Goal: Check status: Check status

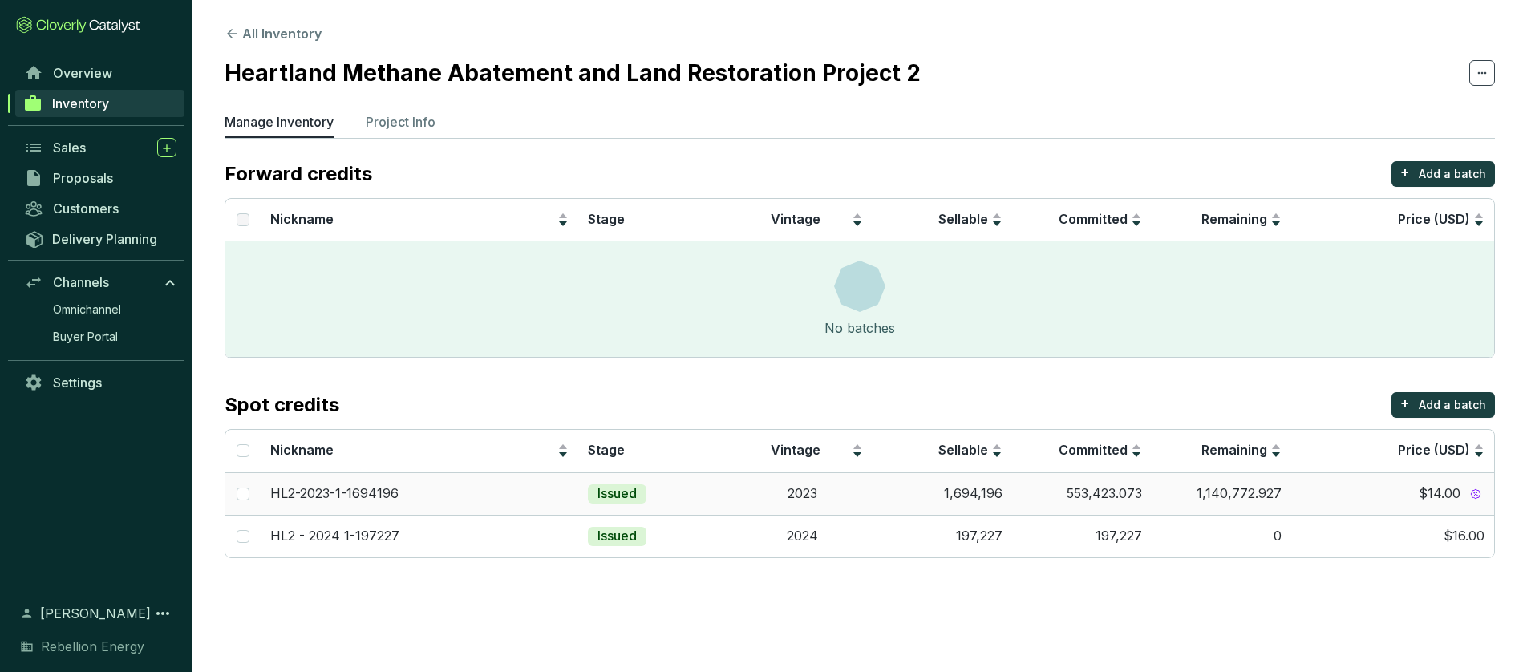
click at [1434, 496] on span "$14.00" at bounding box center [1440, 494] width 42 height 18
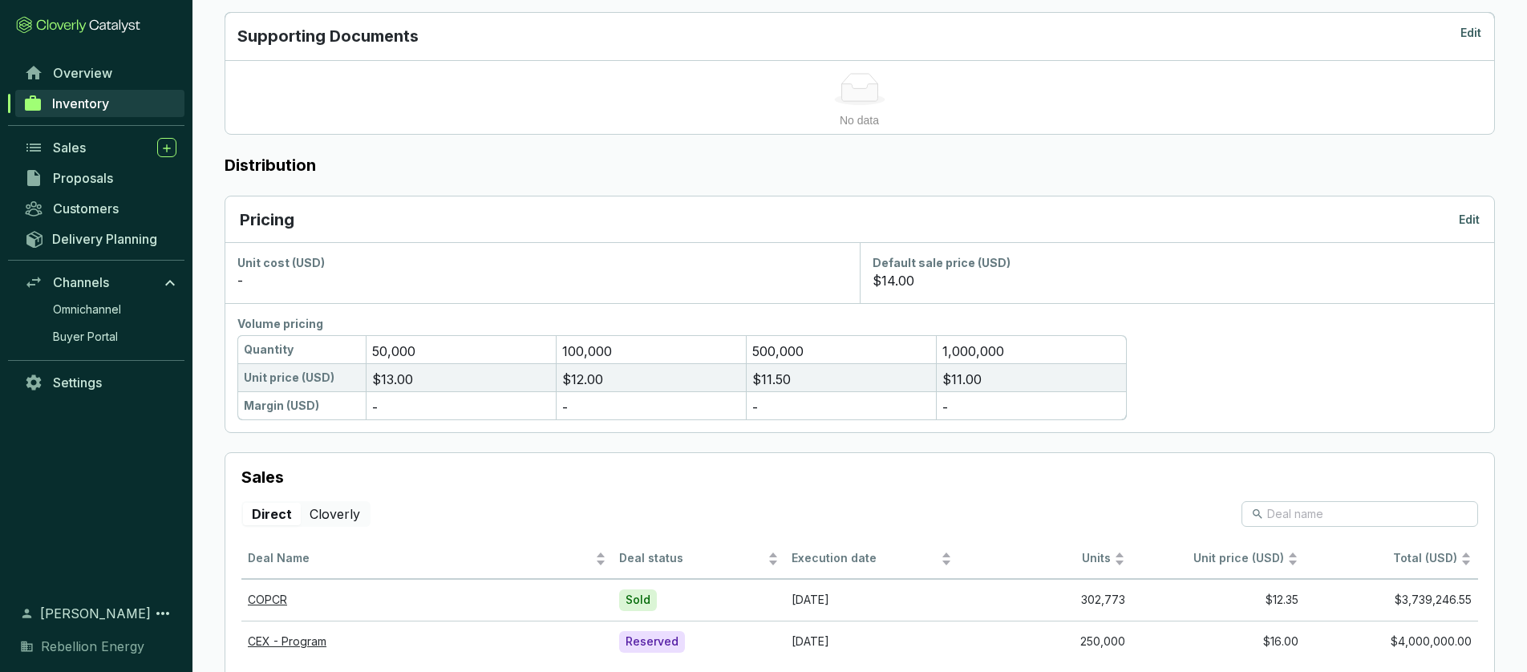
scroll to position [710, 0]
